Goal: Navigation & Orientation: Find specific page/section

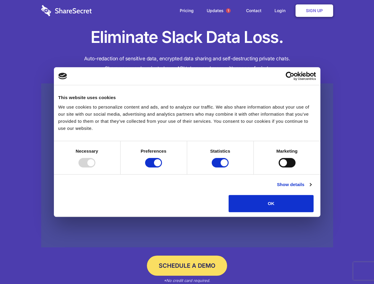
click at [95, 168] on div at bounding box center [86, 162] width 17 height 9
click at [162, 168] on input "Preferences" at bounding box center [153, 162] width 17 height 9
checkbox input "false"
click at [221, 168] on input "Statistics" at bounding box center [220, 162] width 17 height 9
checkbox input "false"
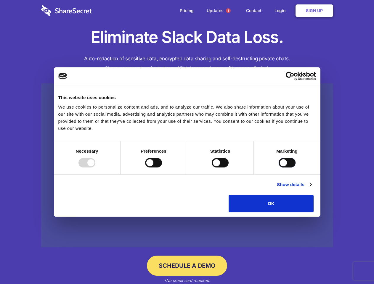
click at [279, 168] on input "Marketing" at bounding box center [287, 162] width 17 height 9
checkbox input "true"
click at [311, 188] on link "Show details" at bounding box center [294, 184] width 34 height 7
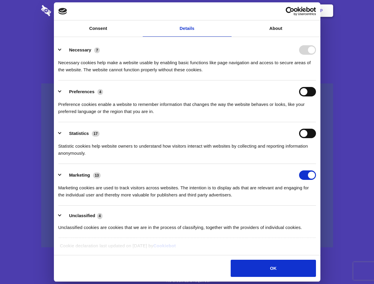
click at [316, 81] on li "Necessary 7 Necessary cookies help make a website usable by enabling basic func…" at bounding box center [187, 60] width 258 height 42
click at [228, 11] on span "1" at bounding box center [228, 10] width 5 height 5
